Goal: Information Seeking & Learning: Stay updated

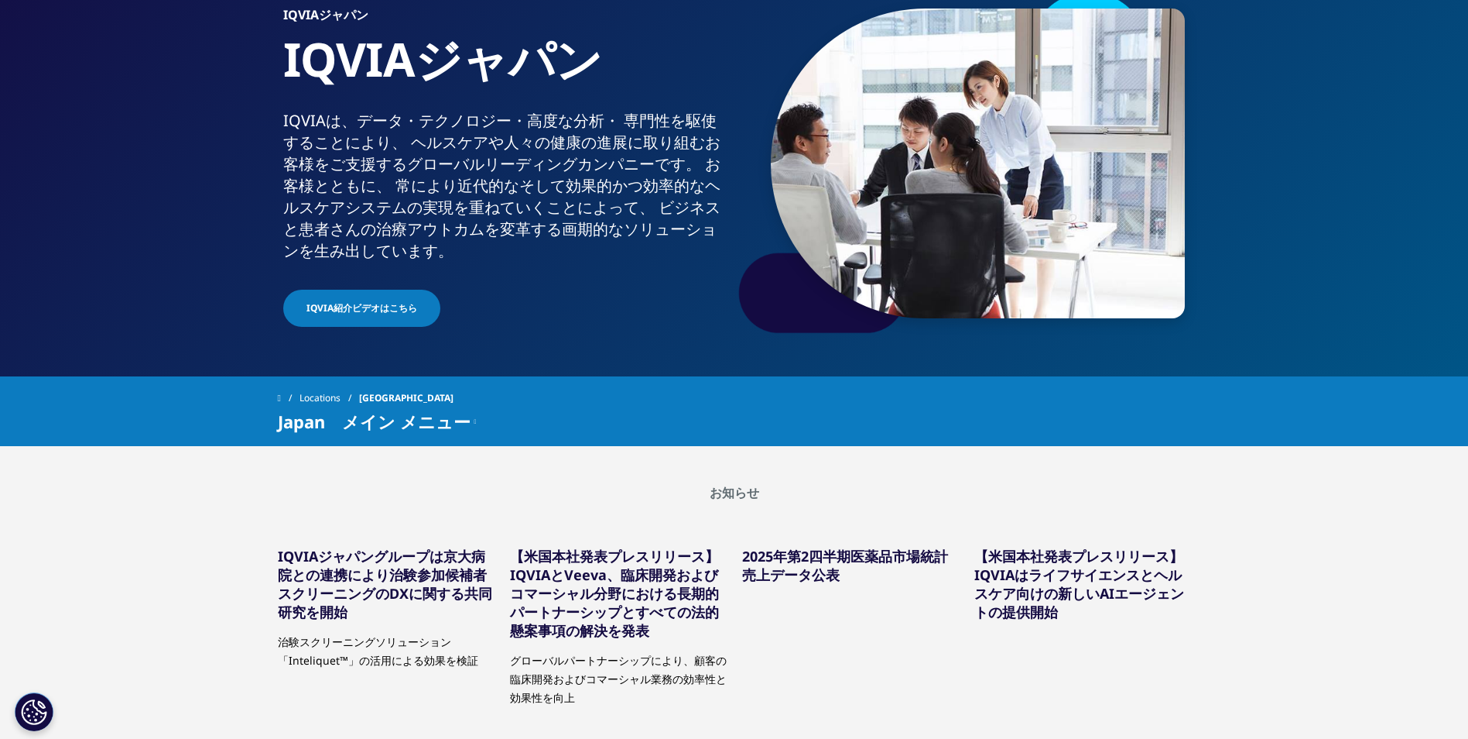
click at [880, 590] on div "2025年第2四半期医薬品市場統計売上データ公表" at bounding box center [850, 619] width 217 height 176
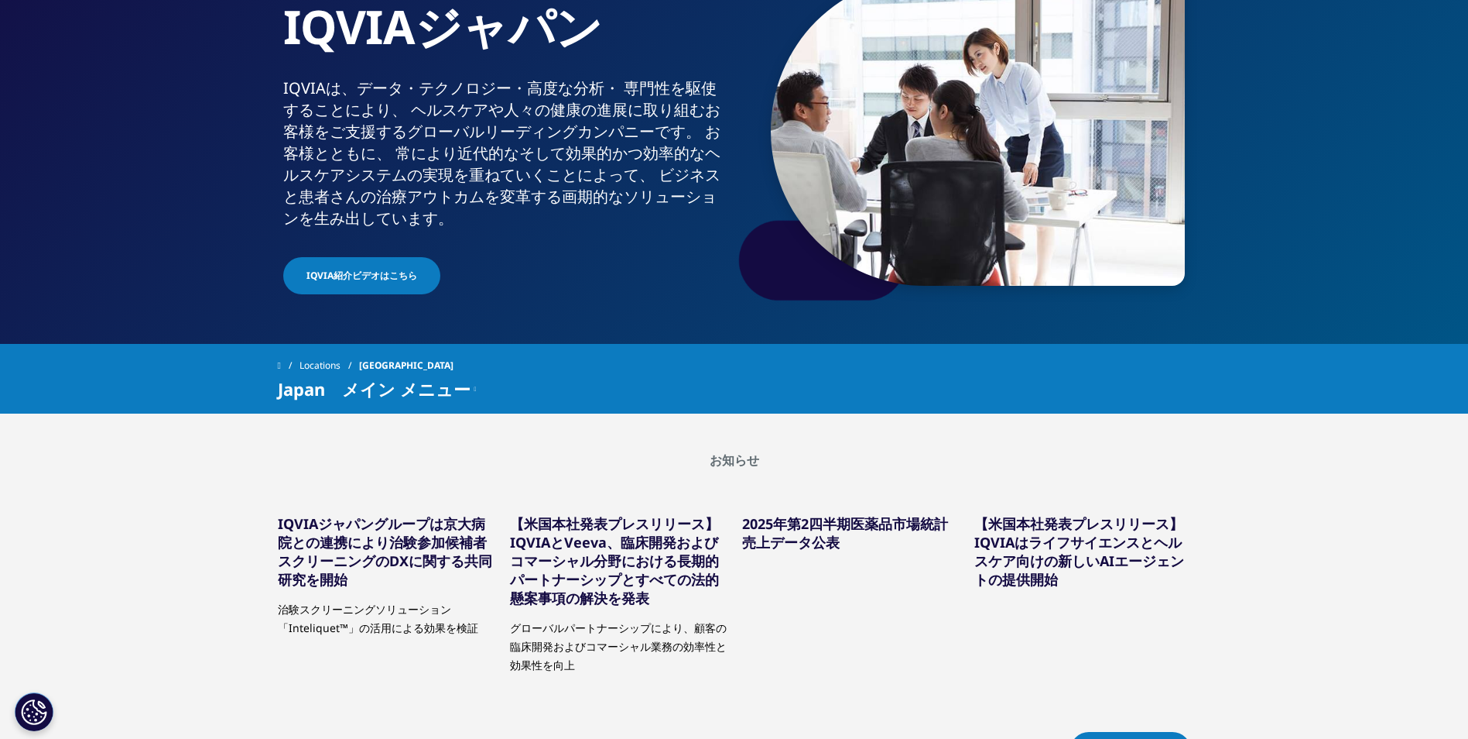
scroll to position [168, 0]
click at [558, 598] on link "【米国本社発表プレスリリース】IQVIAとVeeva、臨床開発およびコマーシャル分野における長期的パートナーシップとすべての法的懸案事項の解決を発表" at bounding box center [614, 559] width 209 height 93
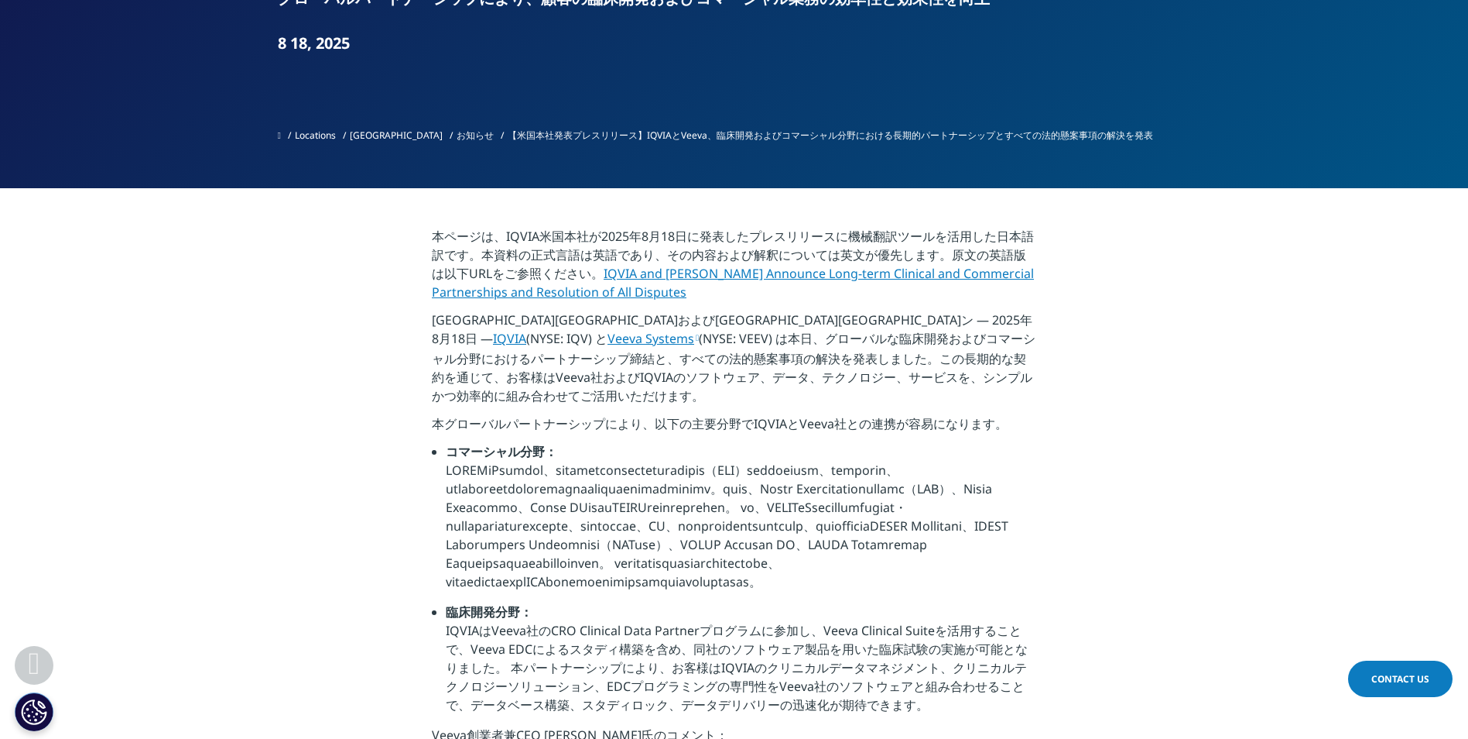
scroll to position [423, 0]
